Goal: Task Accomplishment & Management: Manage account settings

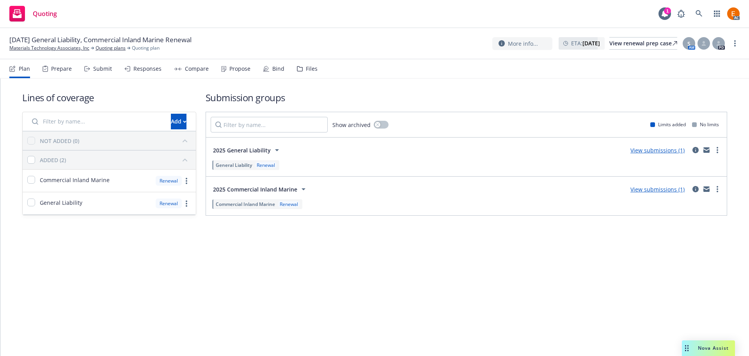
click at [305, 80] on div "Lines of coverage Add NOT ADDED (0) ADDED (2) Commercial Inland Marine Renewal …" at bounding box center [374, 152] width 705 height 149
click at [306, 70] on div "Files" at bounding box center [312, 69] width 12 height 6
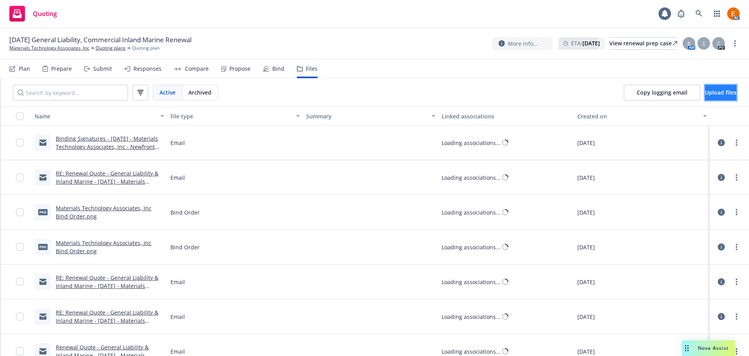
click at [705, 98] on button "Upload files" at bounding box center [721, 93] width 32 height 16
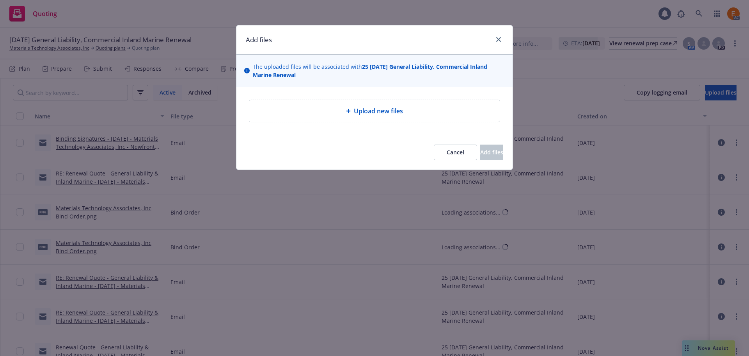
click at [382, 106] on div "Upload new files" at bounding box center [374, 111] width 251 height 22
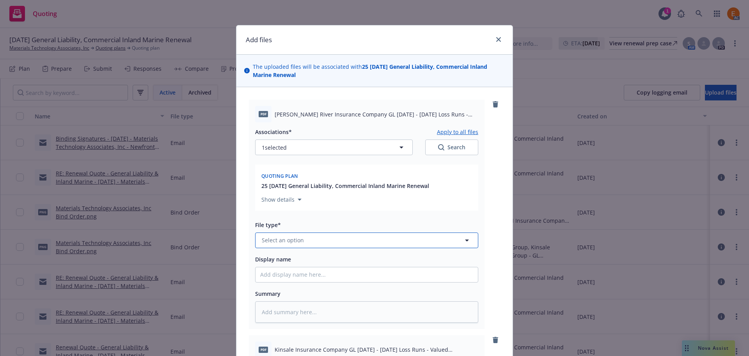
click at [353, 239] on button "Select an option" at bounding box center [366, 240] width 223 height 16
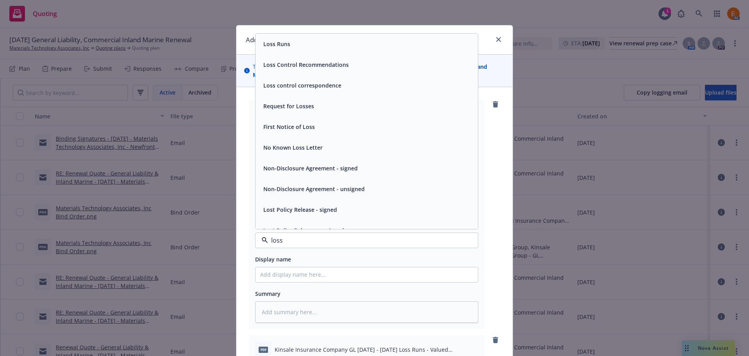
type input "loss r"
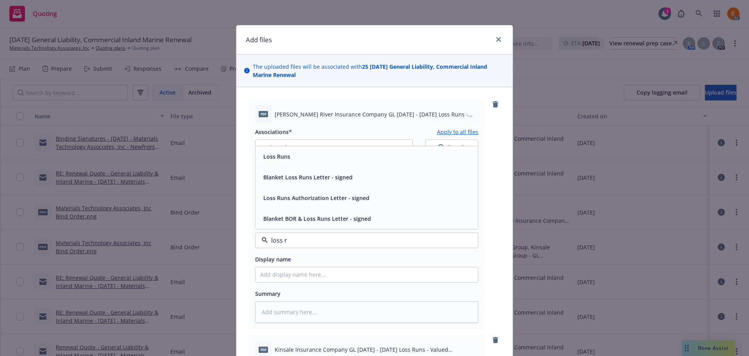
click at [294, 164] on div "Loss Runs" at bounding box center [367, 156] width 222 height 21
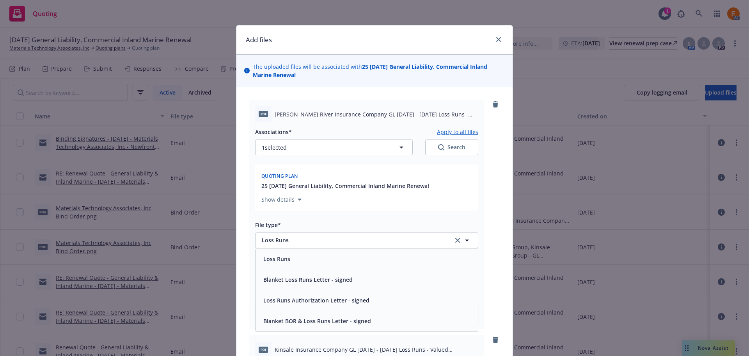
click at [438, 149] on icon "Search" at bounding box center [441, 147] width 6 height 6
type textarea "x"
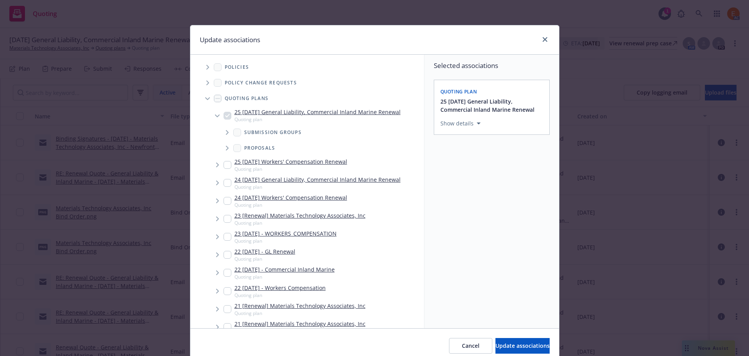
click at [201, 98] on span "Tree Example" at bounding box center [207, 98] width 12 height 12
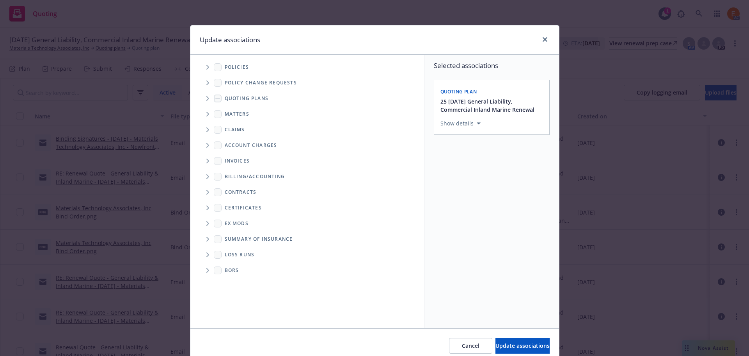
drag, startPoint x: 198, startPoint y: 247, endPoint x: 212, endPoint y: 265, distance: 23.7
click at [198, 247] on ul "Billing/Accounting Contracts Certificates Ex Mods Summary of insurance Loss Run…" at bounding box center [307, 223] width 234 height 109
click at [208, 256] on span "Folder Tree Example" at bounding box center [207, 254] width 12 height 12
click at [230, 280] on div "2025" at bounding box center [237, 282] width 25 height 11
checkbox input "true"
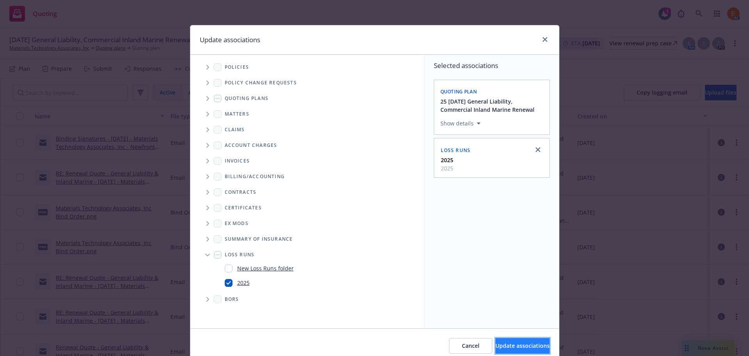
click at [517, 341] on button "Update associations" at bounding box center [523, 346] width 54 height 16
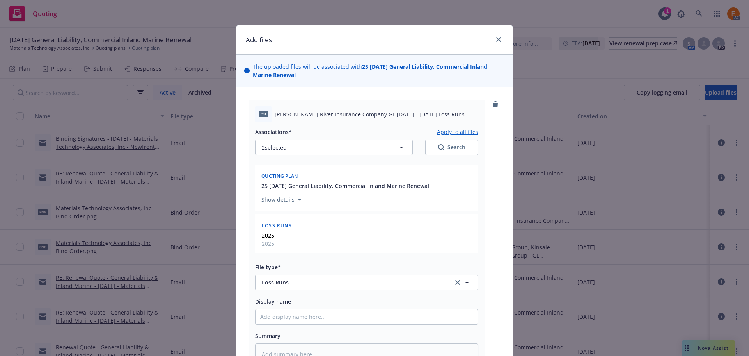
click at [453, 133] on button "Apply to all files" at bounding box center [457, 131] width 41 height 9
type textarea "x"
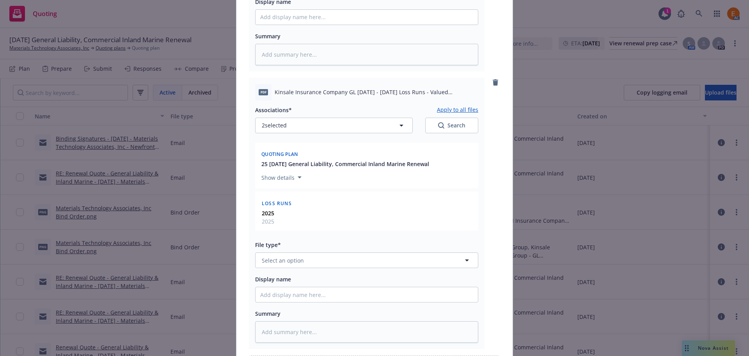
scroll to position [390, 0]
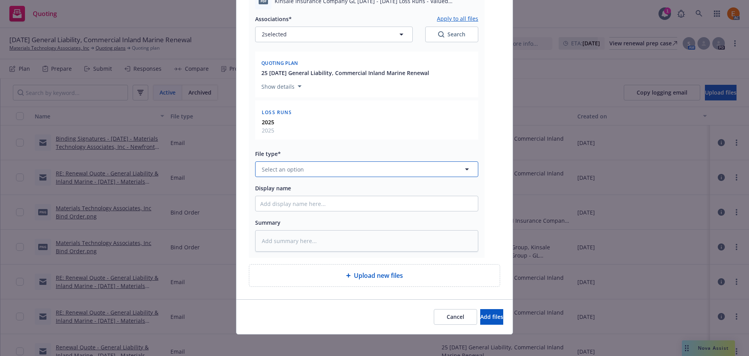
click at [310, 169] on button "Select an option" at bounding box center [366, 169] width 223 height 16
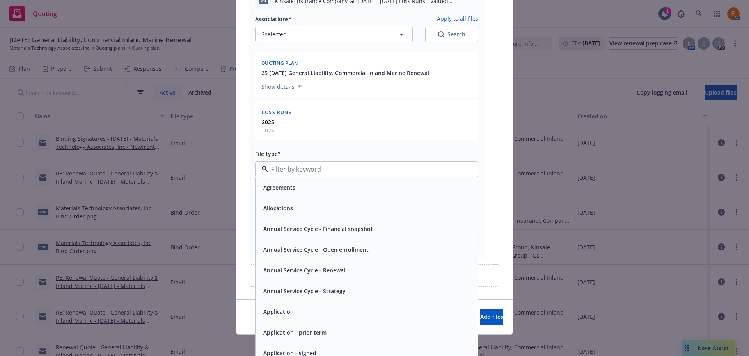
paste input "loss r"
type input "loss r"
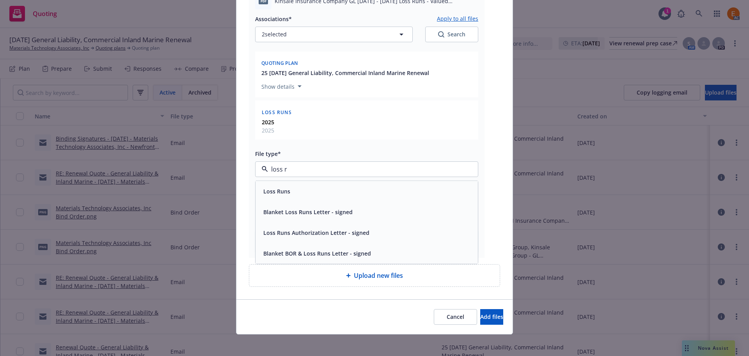
click at [293, 191] on div "Loss Runs" at bounding box center [366, 190] width 213 height 11
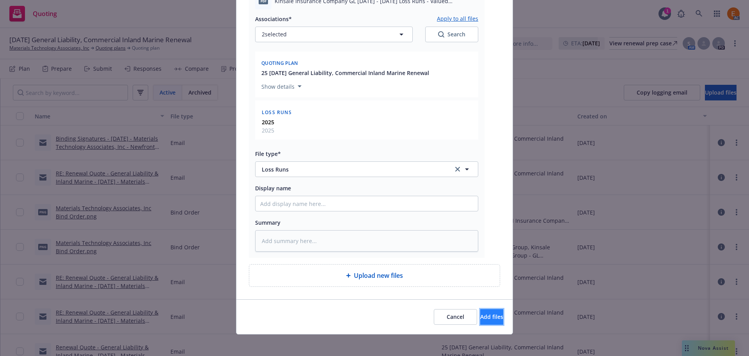
click at [486, 320] on span "Add files" at bounding box center [491, 316] width 23 height 7
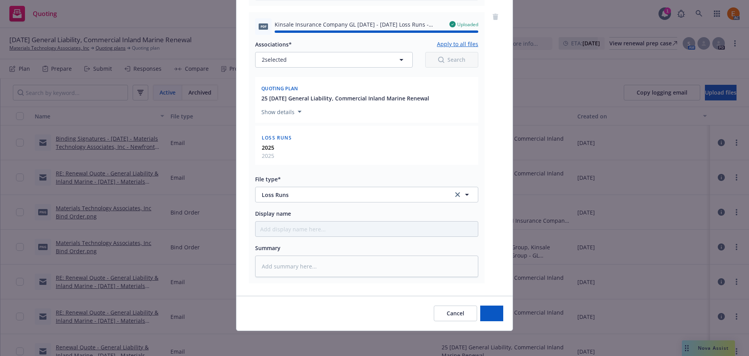
type textarea "x"
